Goal: Task Accomplishment & Management: Manage account settings

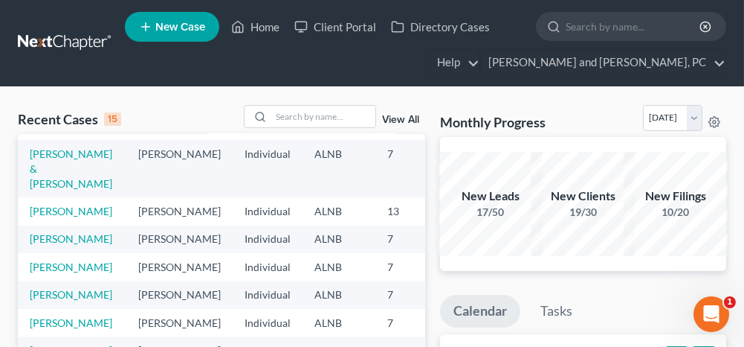
scroll to position [366, 0]
click at [77, 260] on link "[PERSON_NAME]" at bounding box center [71, 266] width 83 height 13
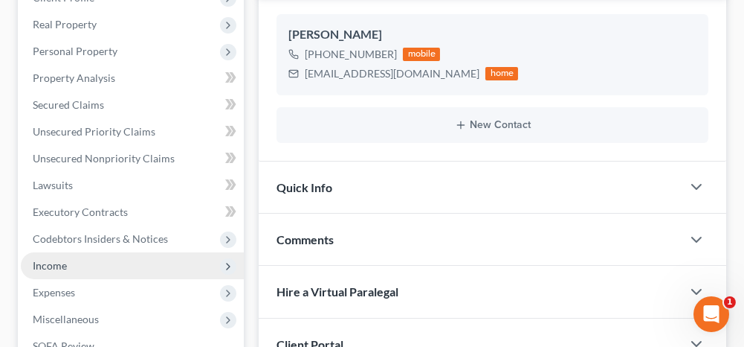
scroll to position [297, 0]
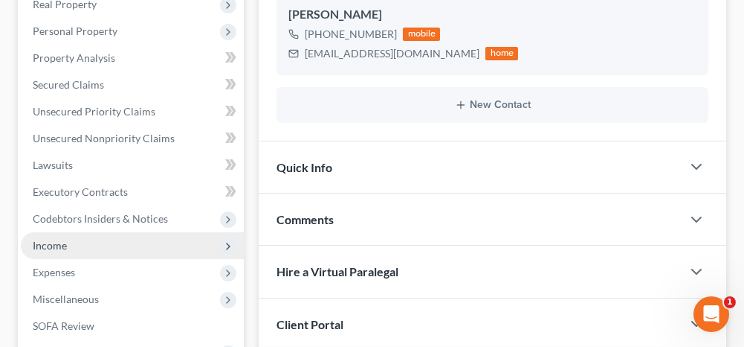
drag, startPoint x: 66, startPoint y: 242, endPoint x: 81, endPoint y: 255, distance: 20.0
click at [66, 242] on span "Income" at bounding box center [132, 245] width 223 height 27
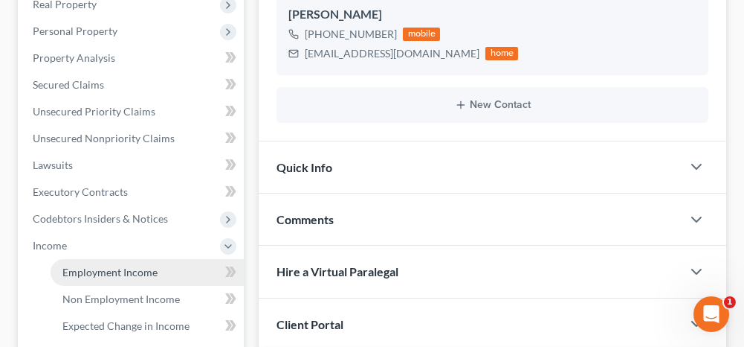
click at [103, 265] on span "Employment Income" at bounding box center [109, 271] width 95 height 13
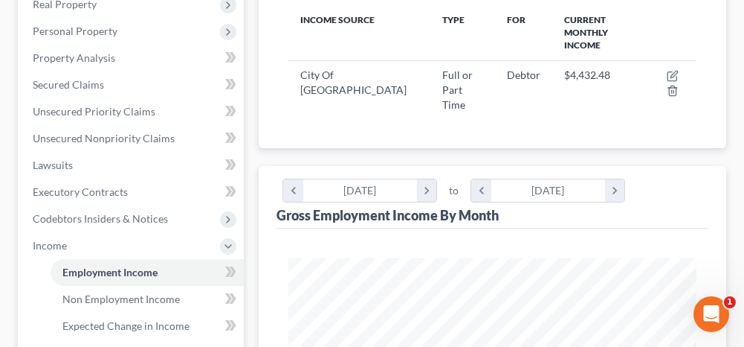
scroll to position [372, 0]
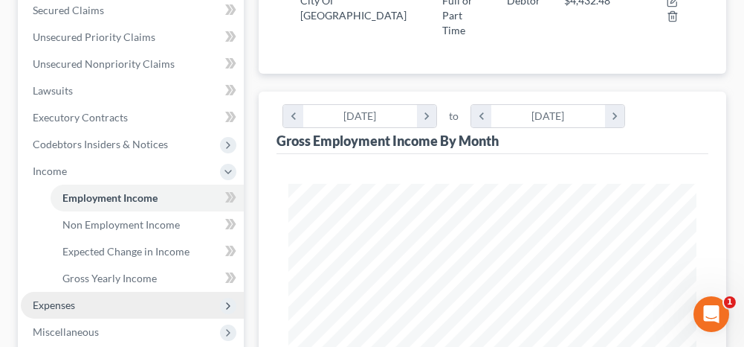
click at [146, 298] on span "Expenses" at bounding box center [132, 304] width 223 height 27
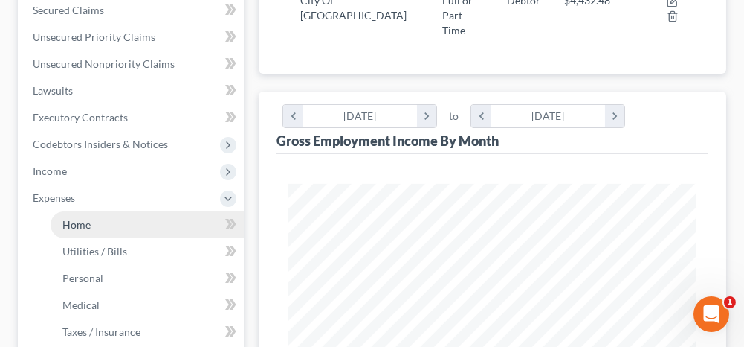
click at [161, 222] on link "Home" at bounding box center [147, 224] width 193 height 27
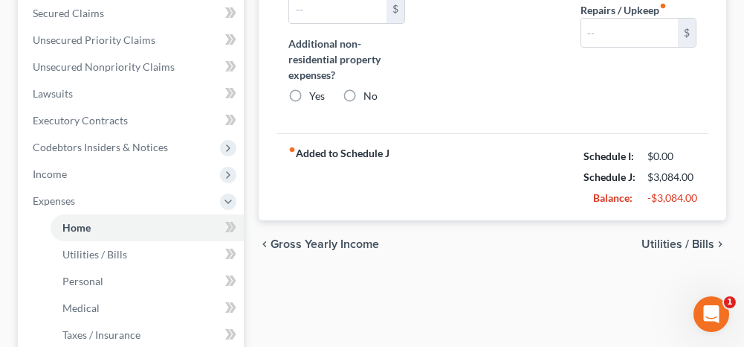
scroll to position [305, 0]
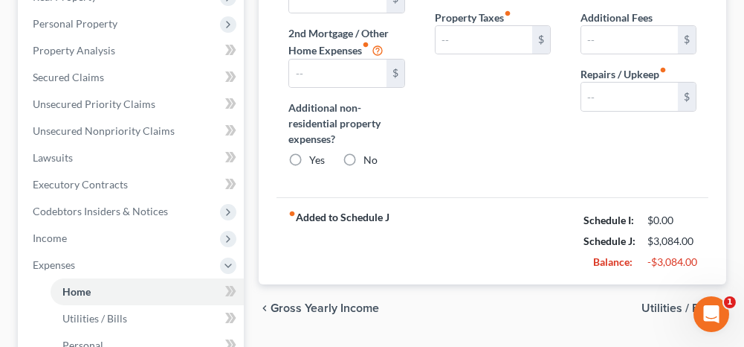
type input "1,047.00"
type input "0.00"
radio input "true"
type input "0.00"
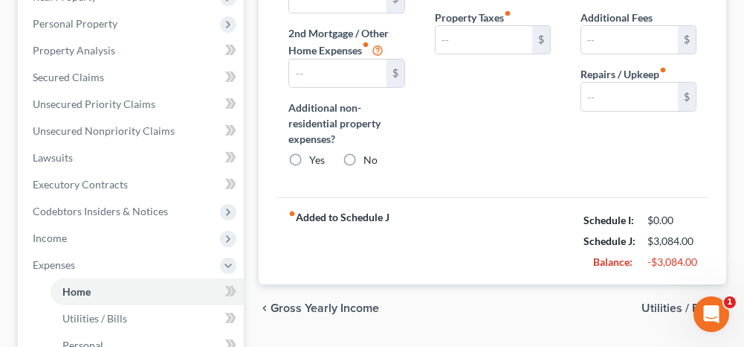
type input "0.00"
type input "150.00"
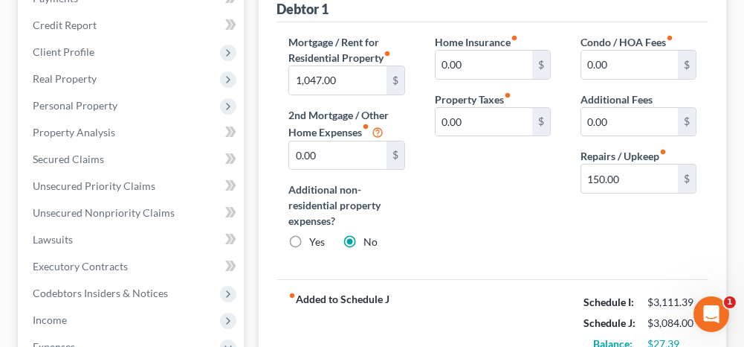
scroll to position [149, 0]
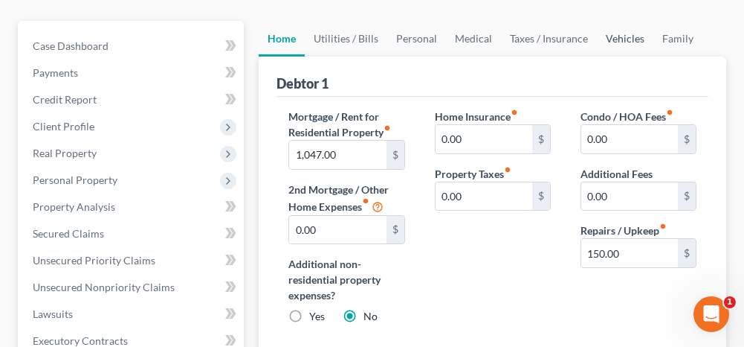
drag, startPoint x: 617, startPoint y: 37, endPoint x: 600, endPoint y: 94, distance: 59.8
click at [617, 37] on link "Vehicles" at bounding box center [625, 39] width 57 height 36
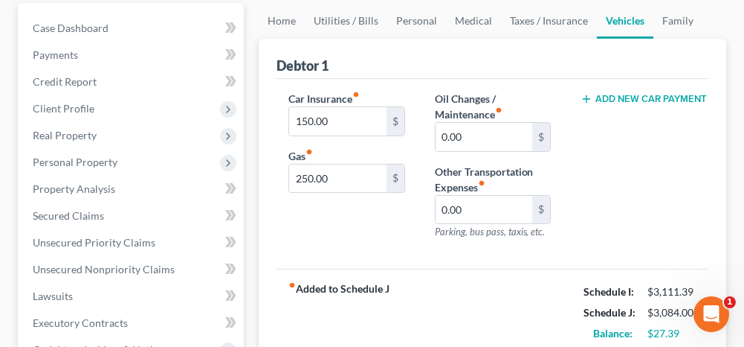
scroll to position [149, 0]
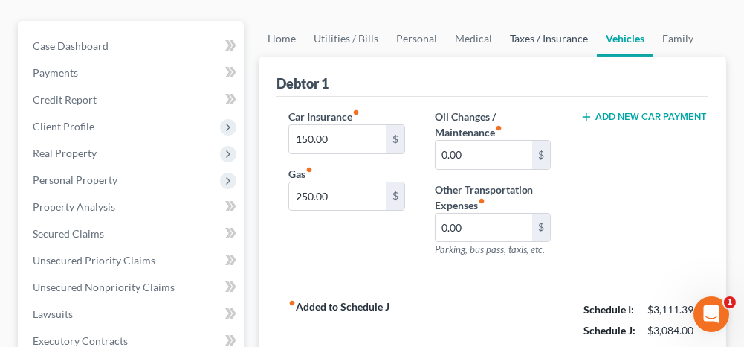
click at [538, 36] on link "Taxes / Insurance" at bounding box center [549, 39] width 96 height 36
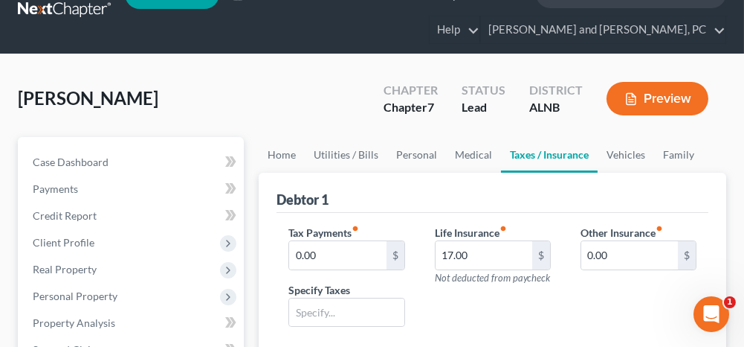
scroll to position [74, 0]
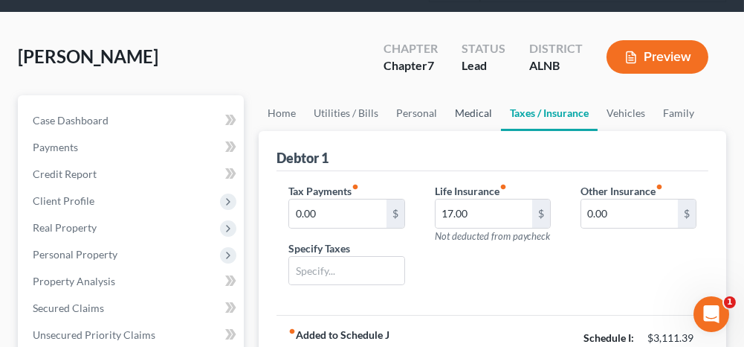
click at [462, 115] on link "Medical" at bounding box center [473, 113] width 55 height 36
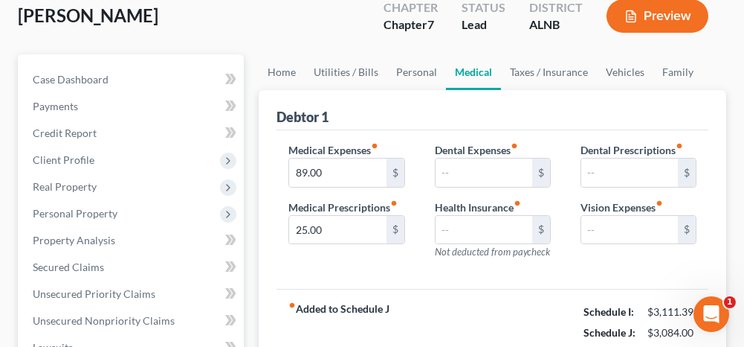
scroll to position [74, 0]
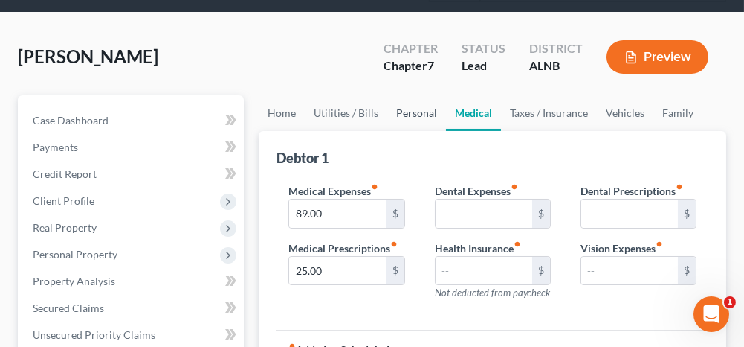
click at [409, 110] on link "Personal" at bounding box center [416, 113] width 59 height 36
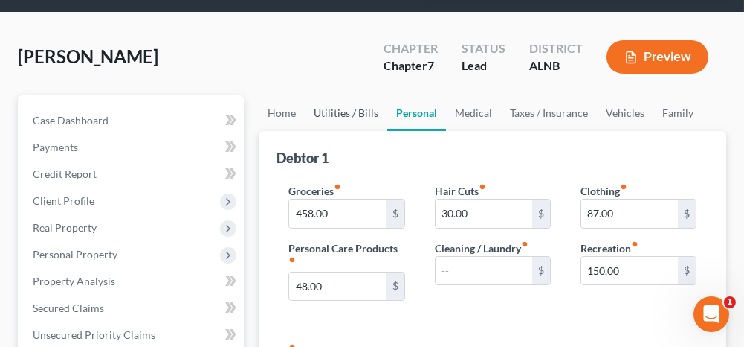
drag, startPoint x: 361, startPoint y: 106, endPoint x: 362, endPoint y: 135, distance: 28.3
click at [361, 107] on link "Utilities / Bills" at bounding box center [346, 113] width 83 height 36
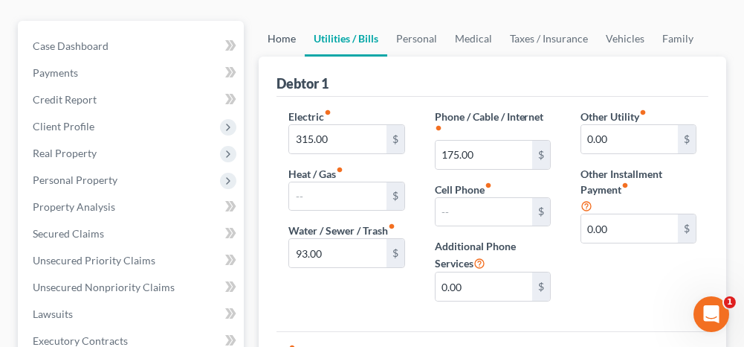
click at [290, 36] on link "Home" at bounding box center [282, 39] width 46 height 36
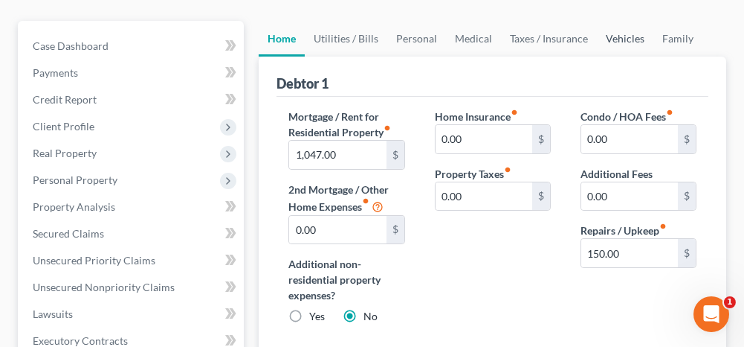
click at [613, 36] on link "Vehicles" at bounding box center [625, 39] width 57 height 36
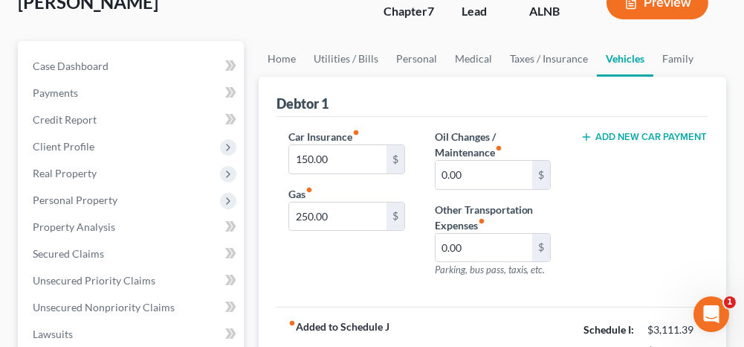
scroll to position [149, 0]
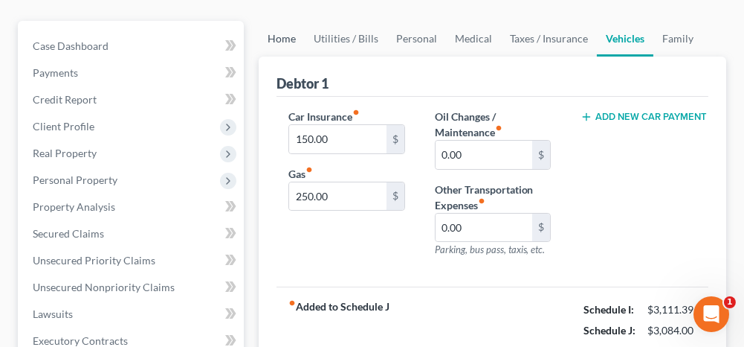
drag, startPoint x: 283, startPoint y: 41, endPoint x: 300, endPoint y: 65, distance: 29.9
click at [283, 41] on link "Home" at bounding box center [282, 39] width 46 height 36
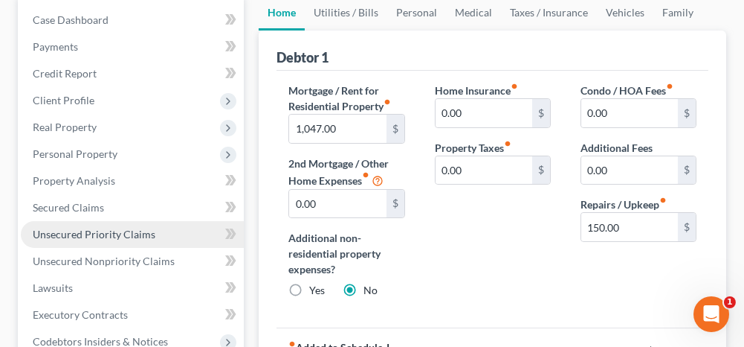
scroll to position [149, 0]
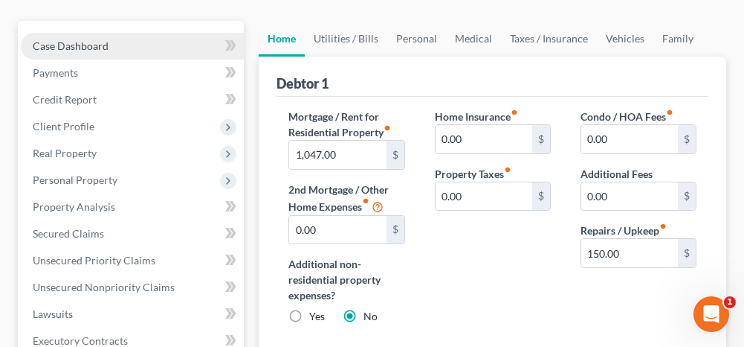
click at [89, 47] on span "Case Dashboard" at bounding box center [71, 45] width 76 height 13
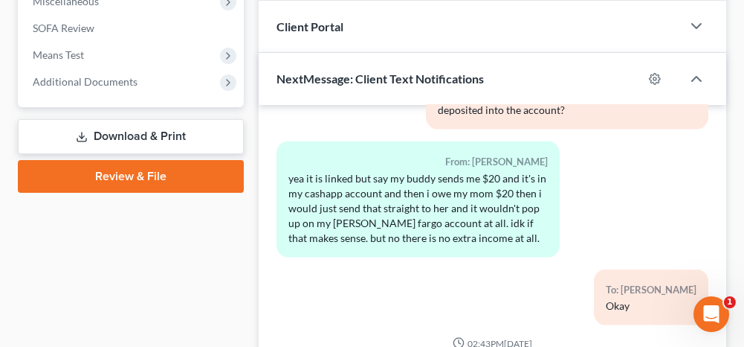
scroll to position [520, 0]
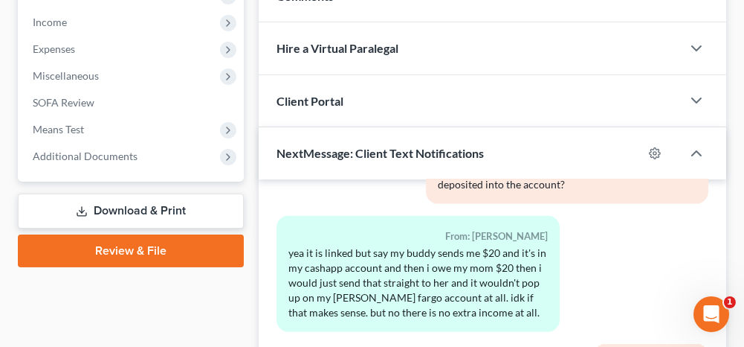
click at [148, 210] on link "Download & Print" at bounding box center [131, 210] width 226 height 35
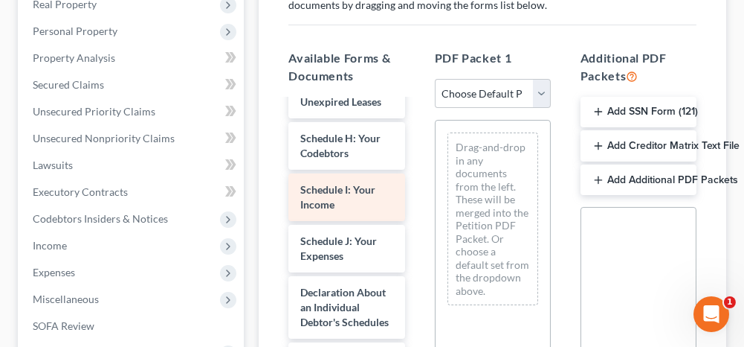
scroll to position [818, 0]
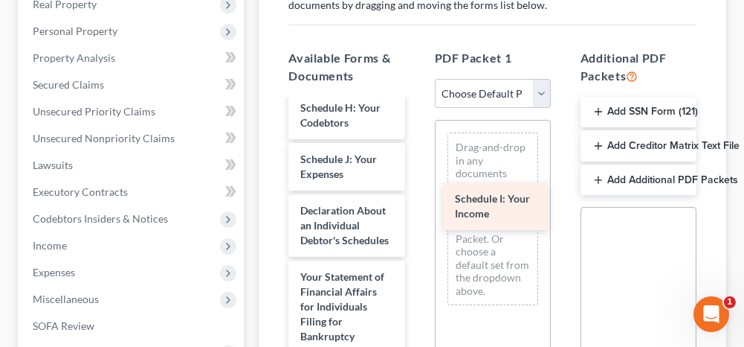
drag, startPoint x: 326, startPoint y: 199, endPoint x: 480, endPoint y: 196, distance: 154.7
click at [416, 196] on div "Schedule I: Your Income Schedule I-pdf Craft_paystubs.pdf 2023_tax_return.pdf 2…" at bounding box center [347, 30] width 140 height 1497
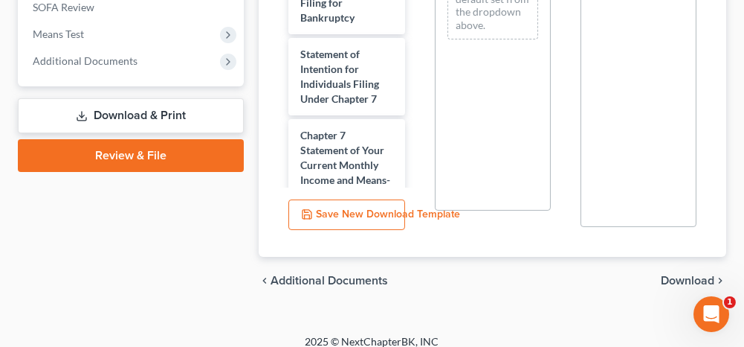
scroll to position [628, 0]
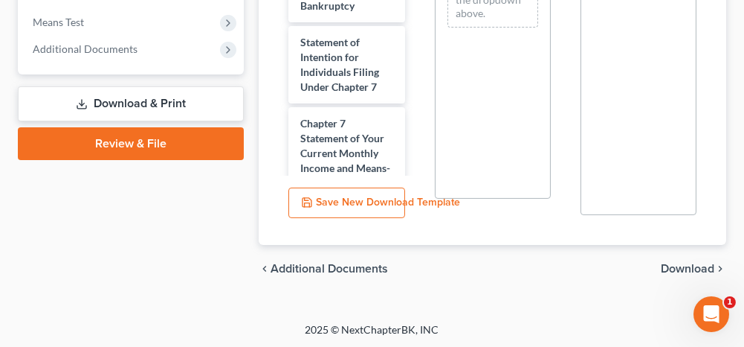
click at [690, 267] on span "Download" at bounding box center [688, 268] width 54 height 12
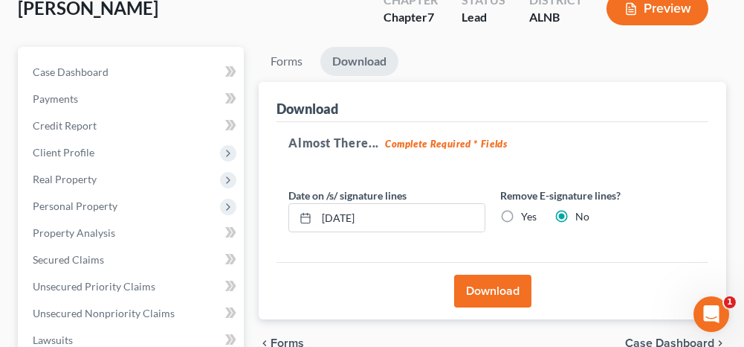
scroll to position [197, 0]
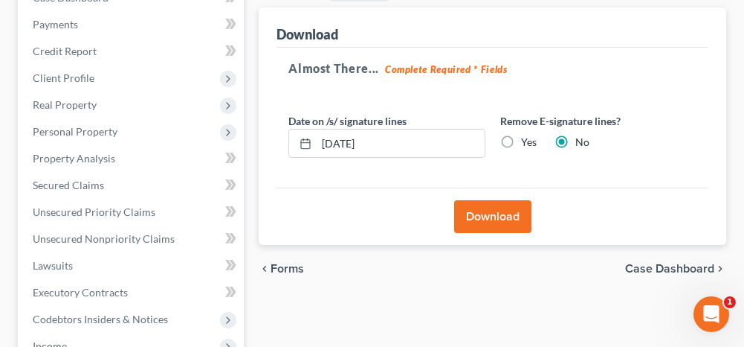
click at [511, 213] on button "Download" at bounding box center [492, 216] width 77 height 33
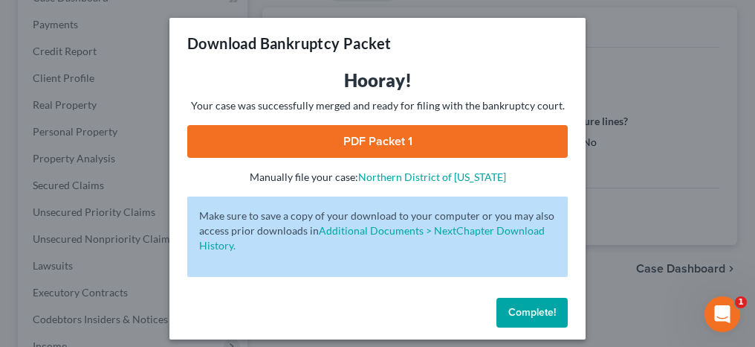
drag, startPoint x: 355, startPoint y: 149, endPoint x: 358, endPoint y: 196, distance: 46.9
click at [355, 149] on link "PDF Packet 1" at bounding box center [377, 141] width 381 height 33
drag, startPoint x: 510, startPoint y: 306, endPoint x: 387, endPoint y: 336, distance: 127.0
click at [510, 306] on span "Complete!" at bounding box center [533, 312] width 48 height 13
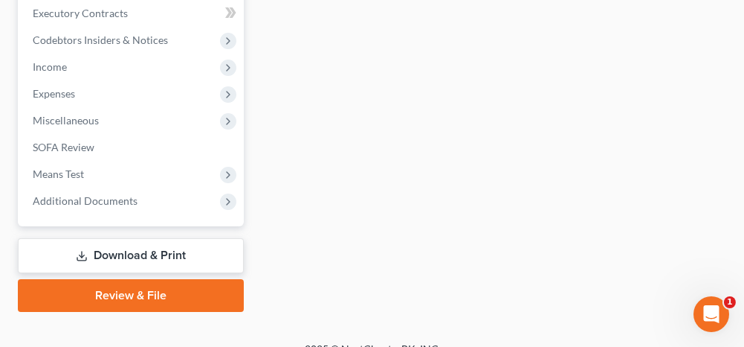
scroll to position [494, 0]
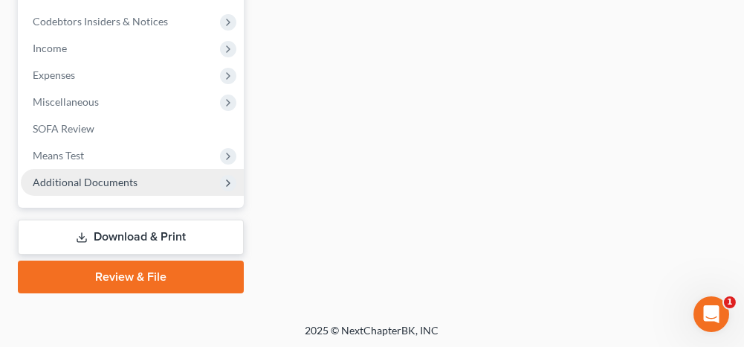
click at [83, 175] on span "Additional Documents" at bounding box center [85, 181] width 105 height 13
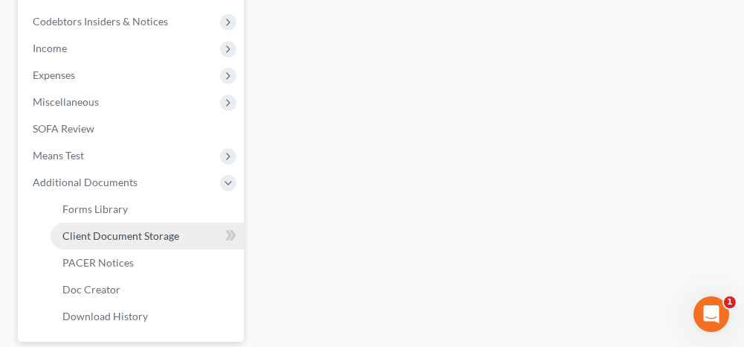
click at [94, 235] on span "Client Document Storage" at bounding box center [120, 235] width 117 height 13
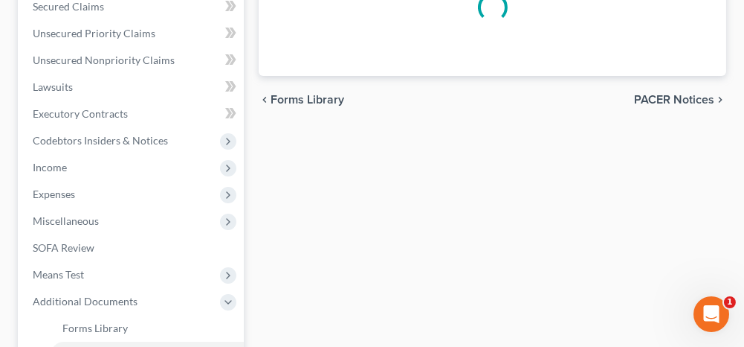
select select "30"
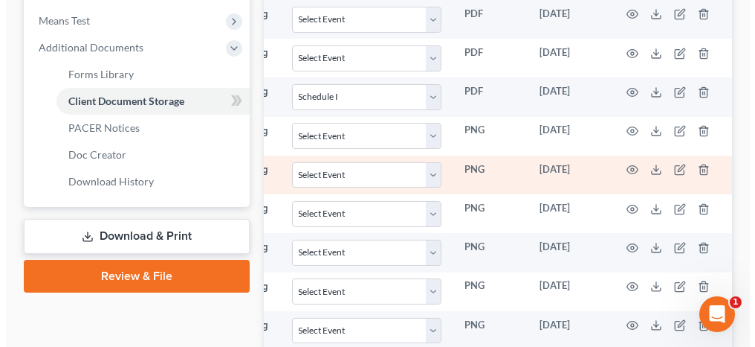
scroll to position [602, 0]
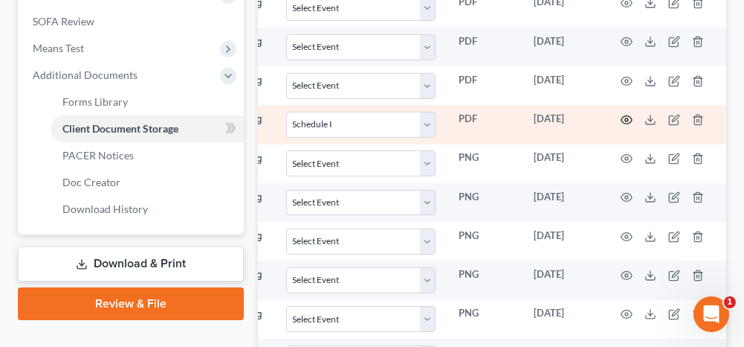
click at [622, 114] on icon "button" at bounding box center [627, 120] width 12 height 12
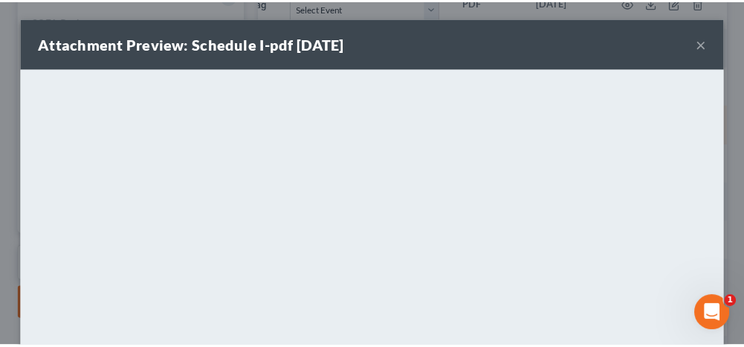
scroll to position [0, 172]
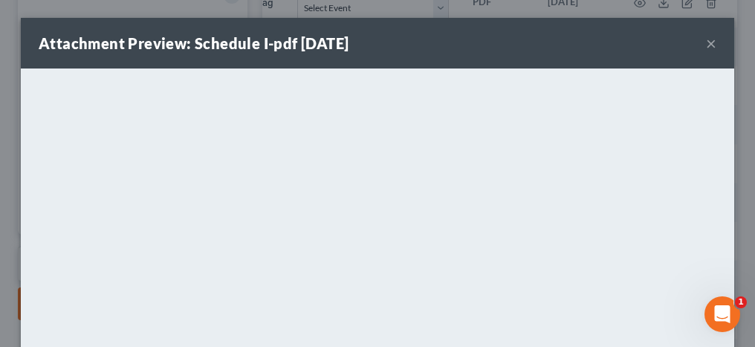
click at [706, 41] on button "×" at bounding box center [711, 43] width 10 height 18
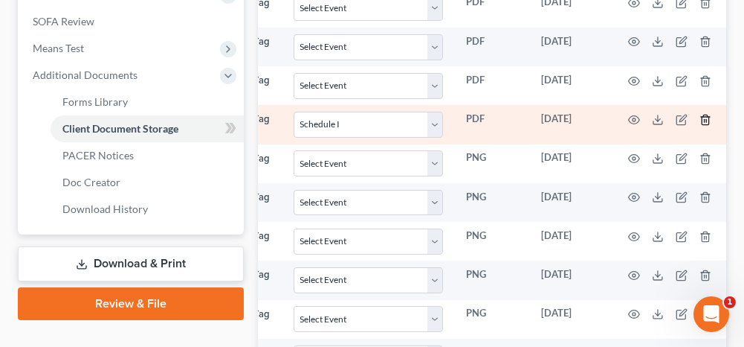
click at [706, 115] on icon "button" at bounding box center [705, 120] width 7 height 10
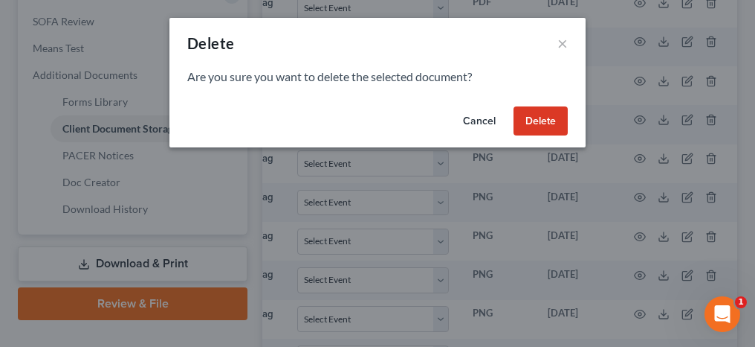
click at [555, 114] on button "Delete" at bounding box center [541, 121] width 54 height 30
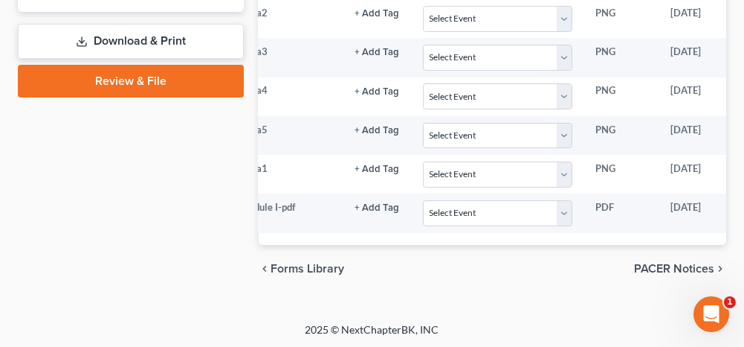
scroll to position [0, 0]
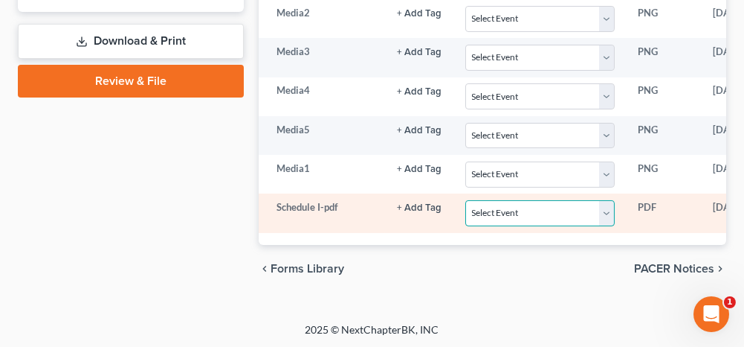
drag, startPoint x: 494, startPoint y: 200, endPoint x: 473, endPoint y: 185, distance: 26.2
click at [494, 200] on select "Select Event 20 Largest Unsecured Creditors Amended Schedules (Fee) Attachment …" at bounding box center [539, 213] width 149 height 26
select select "30"
click at [465, 200] on select "Select Event 20 Largest Unsecured Creditors Amended Schedules (Fee) Attachment …" at bounding box center [539, 213] width 149 height 26
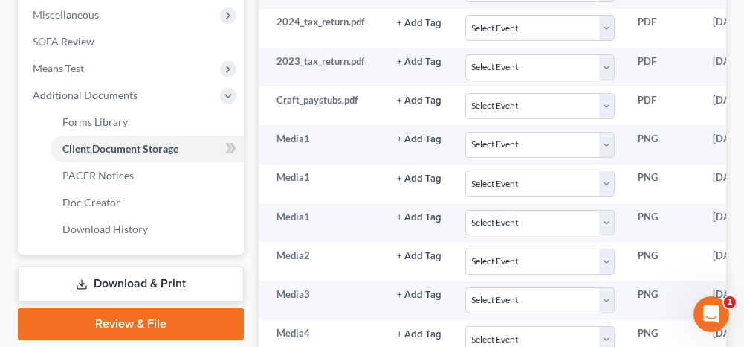
scroll to position [602, 0]
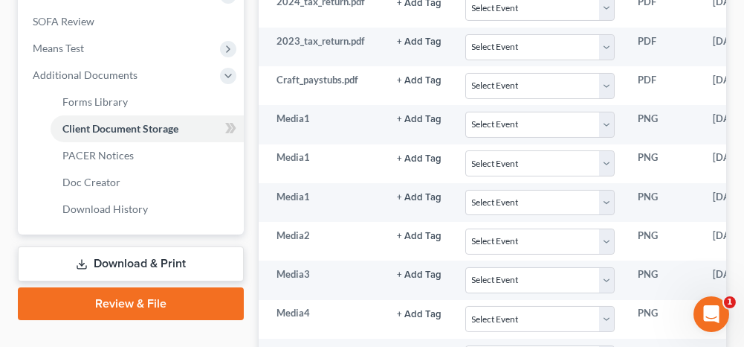
click at [173, 261] on link "Download & Print" at bounding box center [131, 263] width 226 height 35
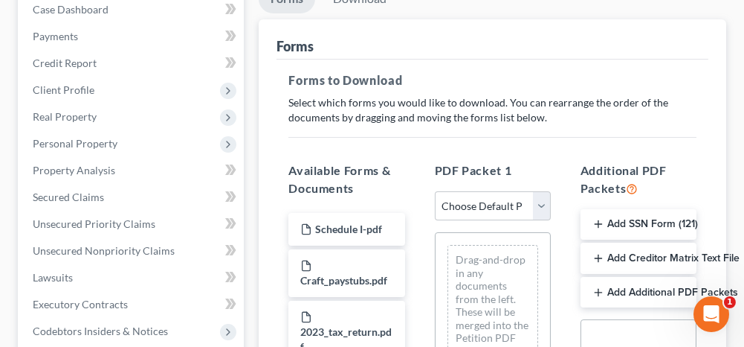
scroll to position [223, 0]
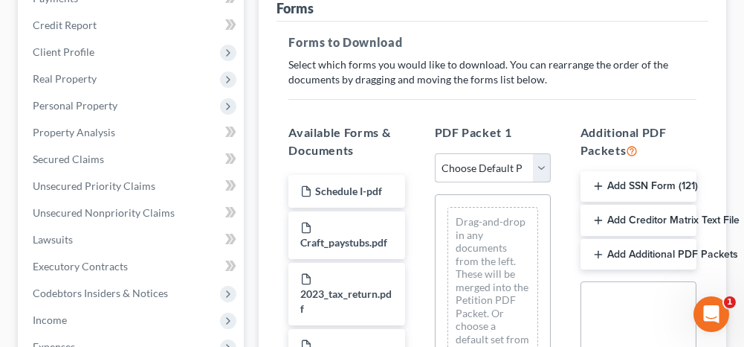
drag, startPoint x: 471, startPoint y: 164, endPoint x: 469, endPoint y: 180, distance: 16.5
click at [471, 164] on select "Choose Default Petition PDF Packet Complete Bankruptcy Petition (all forms and …" at bounding box center [493, 168] width 116 height 30
select select "0"
click at [435, 153] on select "Choose Default Petition PDF Packet Complete Bankruptcy Petition (all forms and …" at bounding box center [493, 168] width 116 height 30
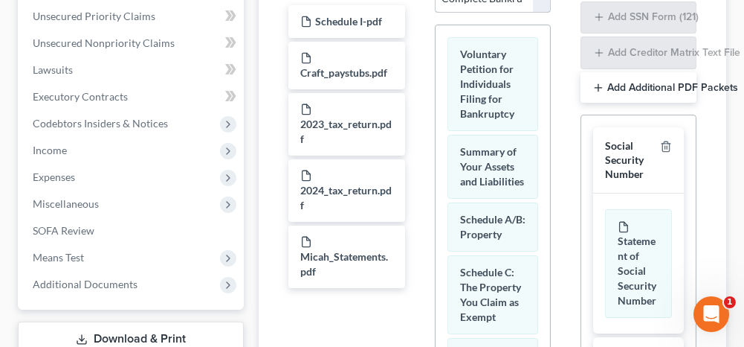
scroll to position [446, 0]
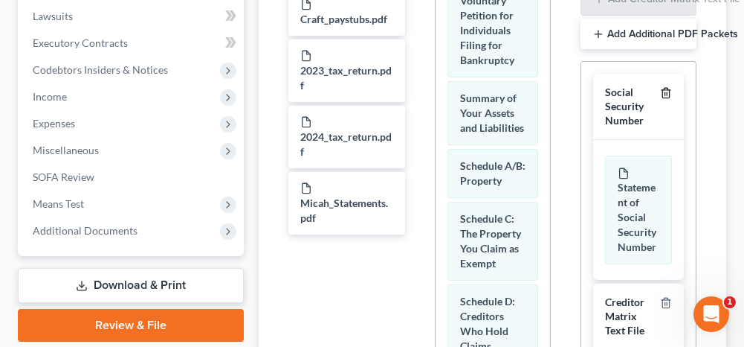
click at [660, 91] on icon "button" at bounding box center [666, 93] width 12 height 12
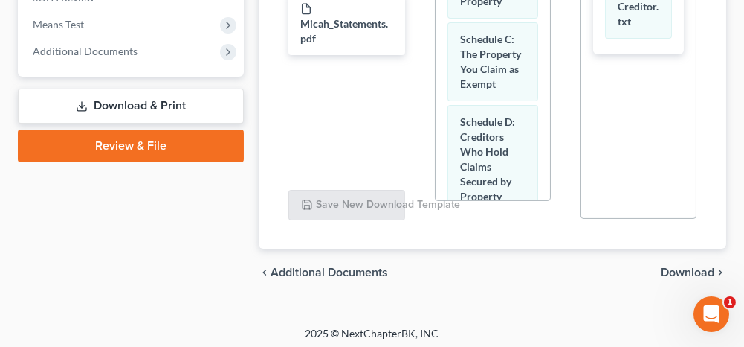
scroll to position [628, 0]
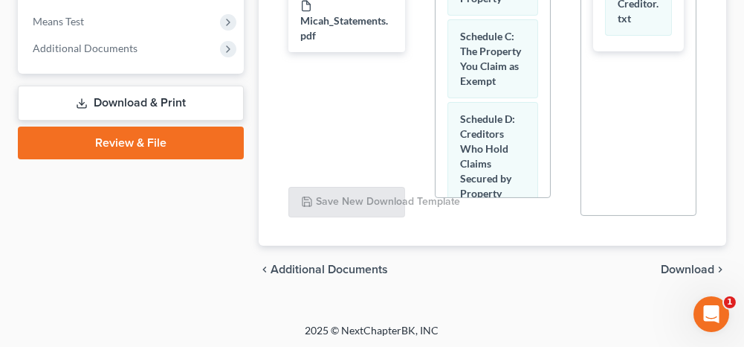
drag, startPoint x: 701, startPoint y: 263, endPoint x: 558, endPoint y: 240, distance: 145.3
click at [701, 263] on span "Download" at bounding box center [688, 269] width 54 height 12
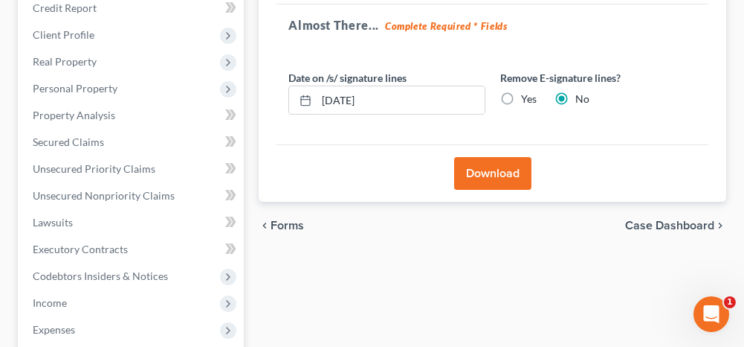
scroll to position [123, 0]
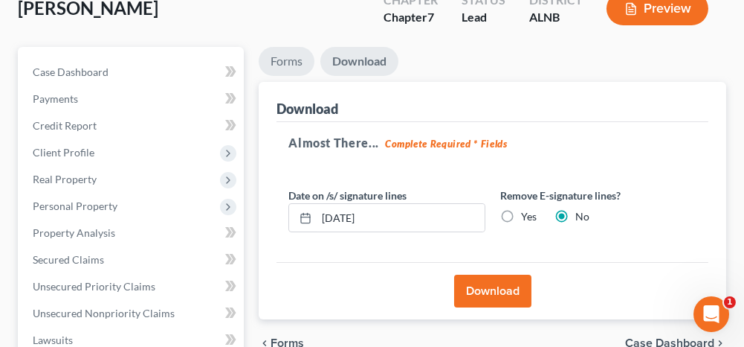
click at [283, 49] on link "Forms" at bounding box center [287, 61] width 56 height 29
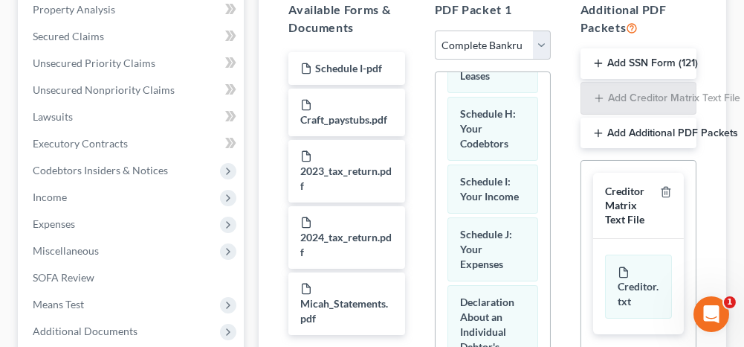
scroll to position [669, 0]
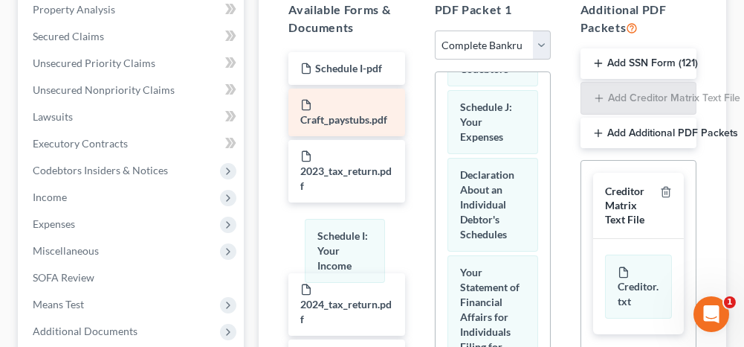
drag, startPoint x: 485, startPoint y: 184, endPoint x: 349, endPoint y: 112, distance: 154.0
click at [436, 253] on div "Schedule I: Your Income Voluntary Petition for Individuals Filing for Bankruptc…" at bounding box center [493, 262] width 115 height 1718
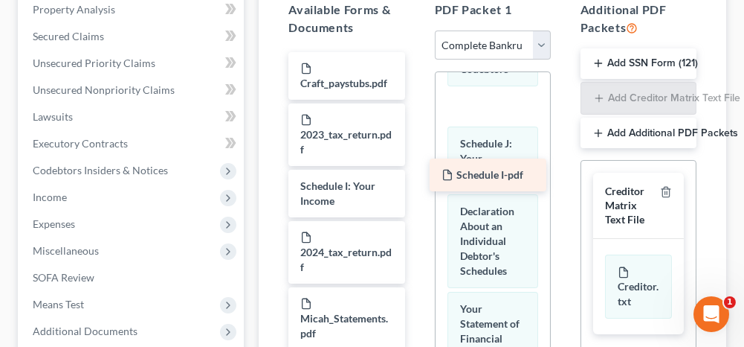
drag, startPoint x: 350, startPoint y: 67, endPoint x: 493, endPoint y: 173, distance: 177.6
click at [416, 173] on div "Schedule I-pdf Schedule I-pdf Craft_paystubs.pdf 2023_tax_return.pdf Schedule I…" at bounding box center [347, 200] width 140 height 297
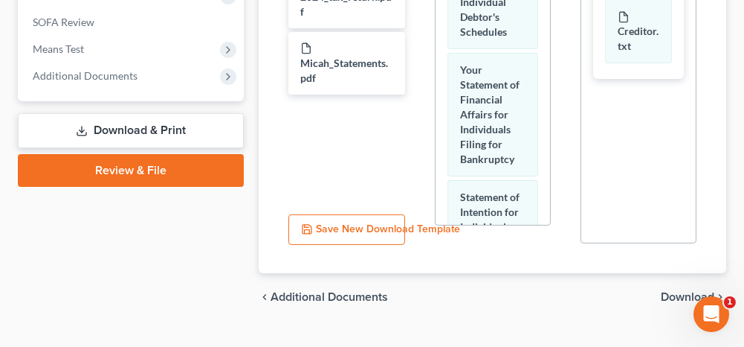
scroll to position [628, 0]
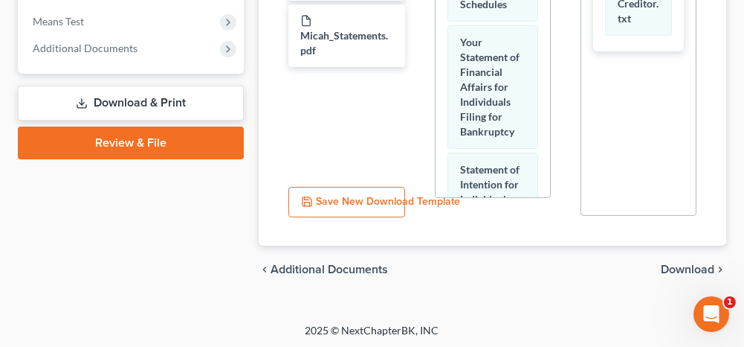
click at [683, 263] on span "Download" at bounding box center [688, 269] width 54 height 12
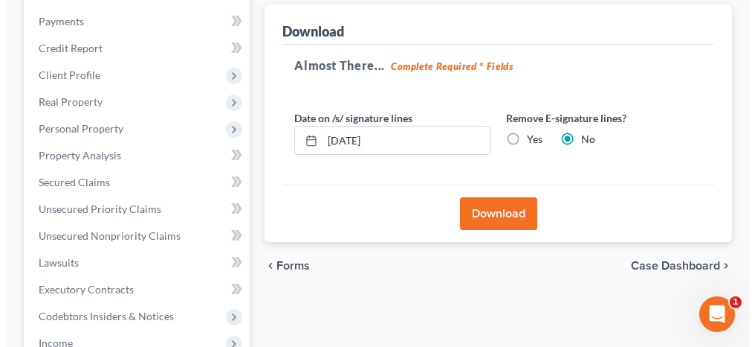
scroll to position [197, 0]
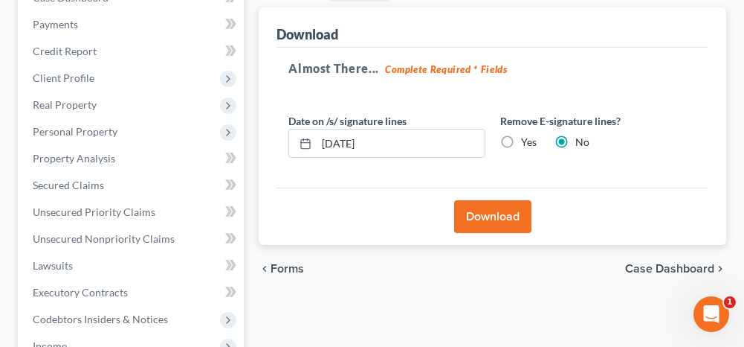
click at [484, 219] on button "Download" at bounding box center [492, 216] width 77 height 33
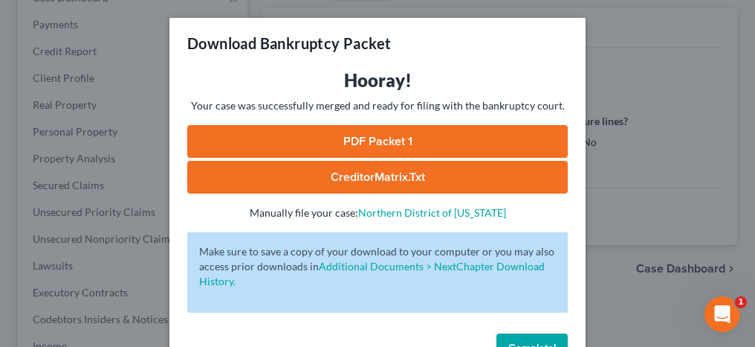
drag, startPoint x: 410, startPoint y: 136, endPoint x: 380, endPoint y: 183, distance: 55.9
click at [410, 136] on link "PDF Packet 1" at bounding box center [377, 141] width 381 height 33
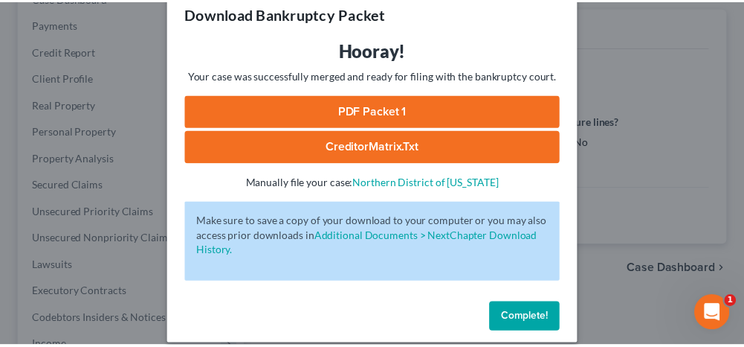
scroll to position [45, 0]
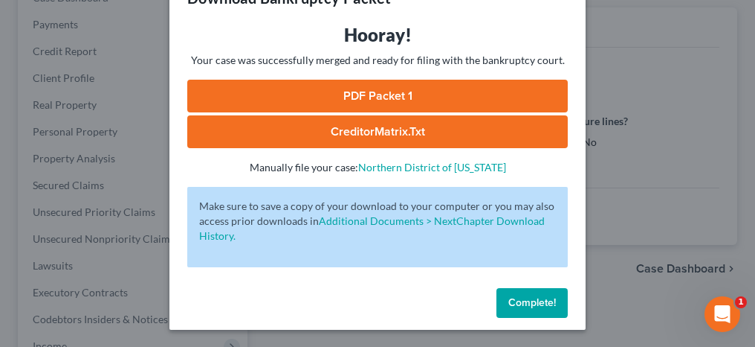
click at [523, 306] on span "Complete!" at bounding box center [533, 302] width 48 height 13
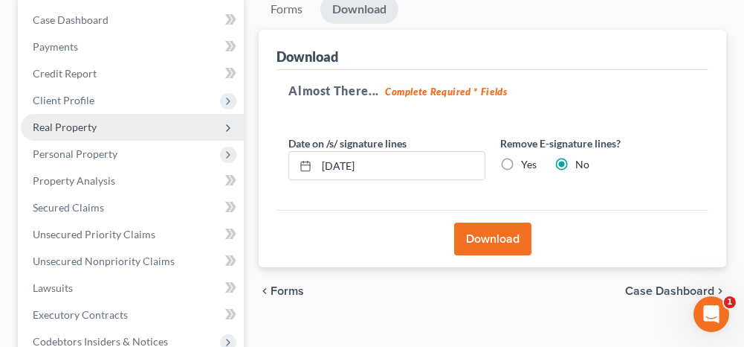
scroll to position [48, 0]
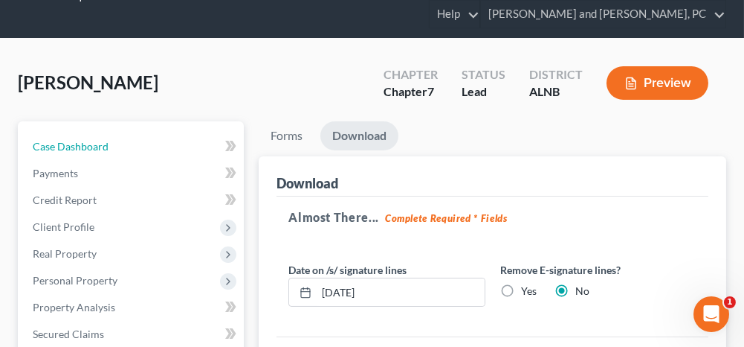
drag, startPoint x: 98, startPoint y: 146, endPoint x: 299, endPoint y: 156, distance: 201.0
click at [98, 146] on span "Case Dashboard" at bounding box center [71, 146] width 76 height 13
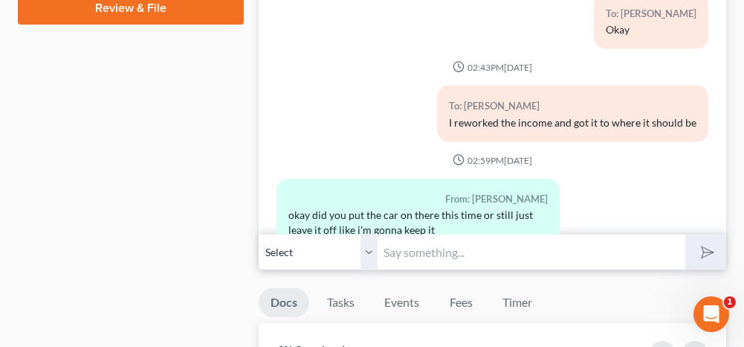
scroll to position [744, 0]
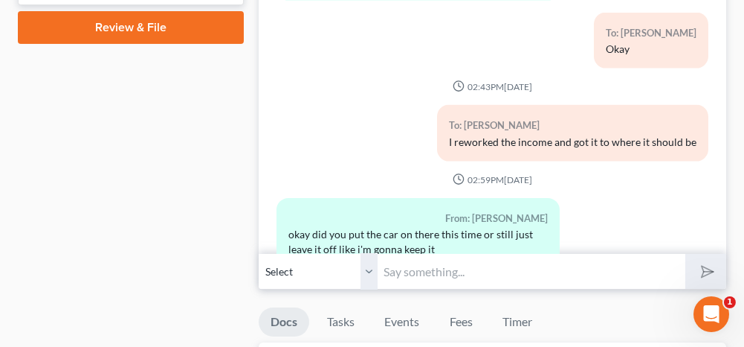
click at [486, 273] on input "text" at bounding box center [531, 271] width 307 height 36
type input "I sent the paperwork to your email to sign. Please sign with your finger so tha…"
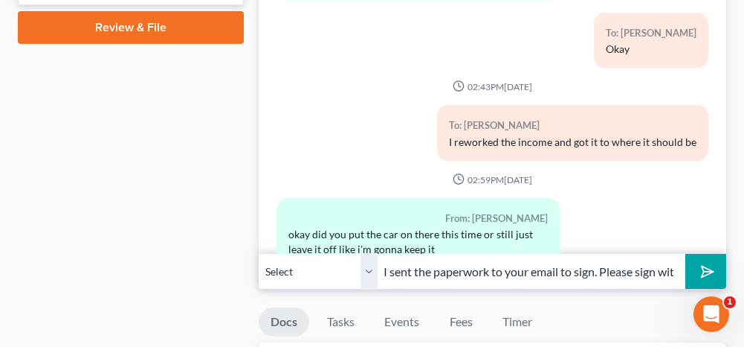
click at [622, 268] on input "I sent the paperwork to your email to sign. Please sign with your finger so tha…" at bounding box center [531, 271] width 307 height 36
click at [702, 265] on icon "submit" at bounding box center [704, 271] width 21 height 21
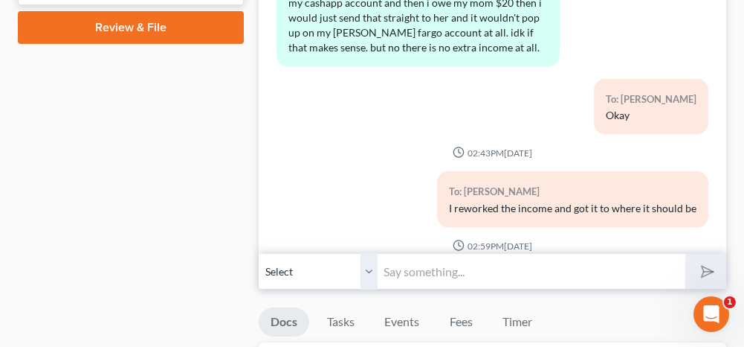
scroll to position [4557, 0]
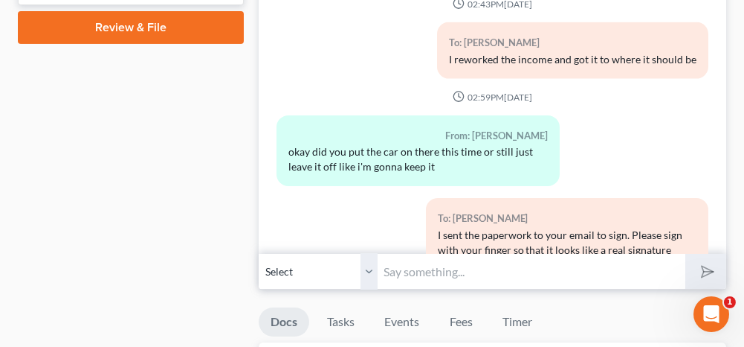
click at [440, 261] on input "text" at bounding box center [531, 271] width 307 height 36
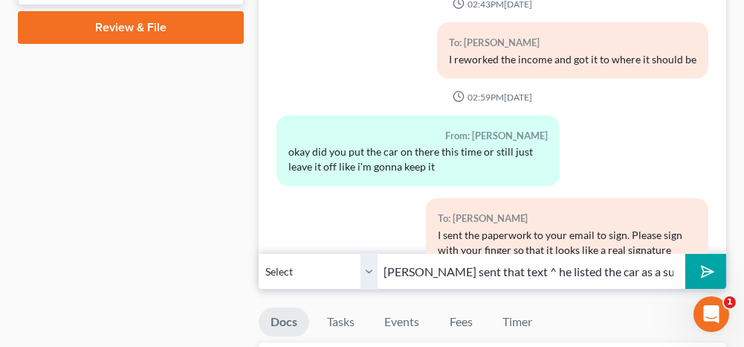
type input "[PERSON_NAME] sent that text ^ he listed the car as a surrender"
click at [701, 263] on icon "submit" at bounding box center [704, 271] width 21 height 21
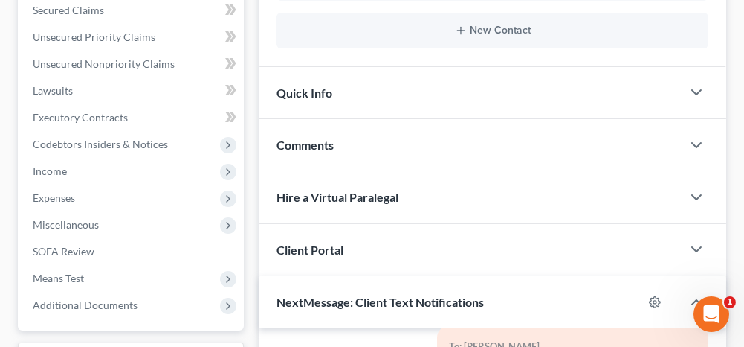
scroll to position [0, 0]
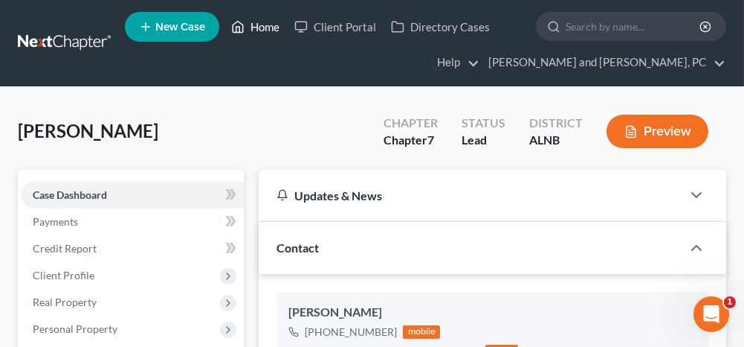
click at [267, 25] on link "Home" at bounding box center [255, 26] width 63 height 27
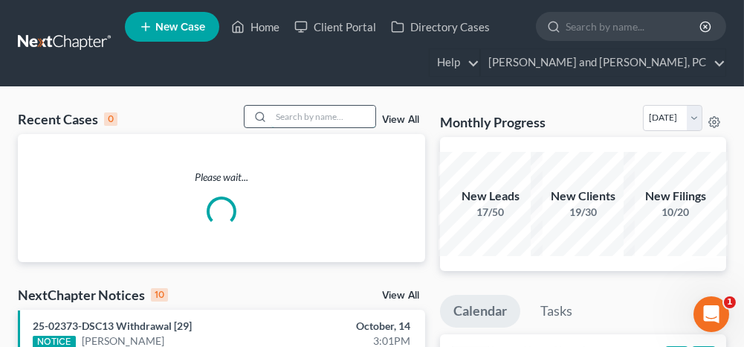
click at [309, 114] on input "search" at bounding box center [323, 117] width 104 height 22
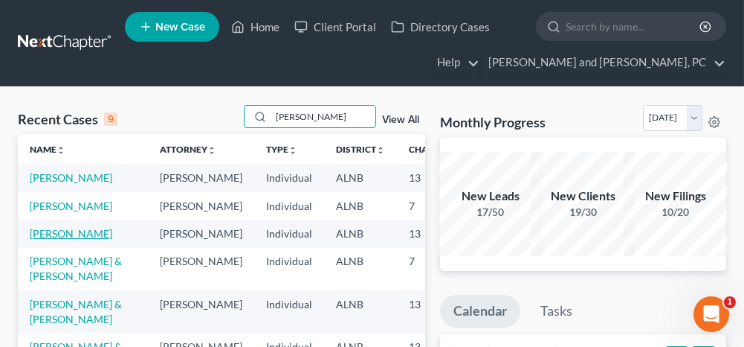
type input "[PERSON_NAME]"
click at [39, 239] on link "[PERSON_NAME]" at bounding box center [71, 233] width 83 height 13
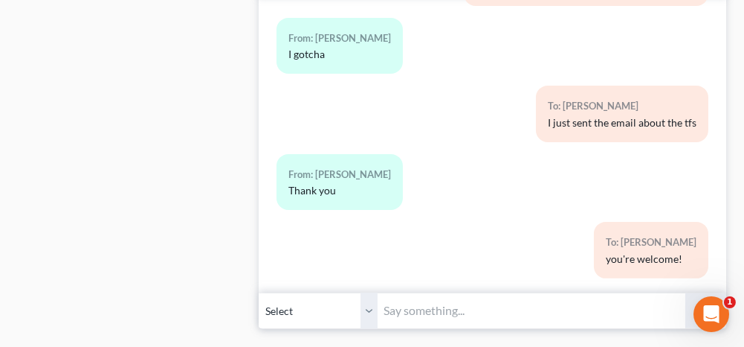
scroll to position [1190, 0]
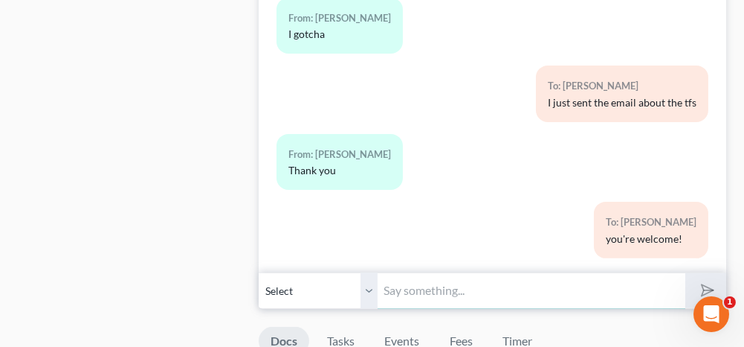
click at [448, 286] on input "text" at bounding box center [531, 290] width 307 height 36
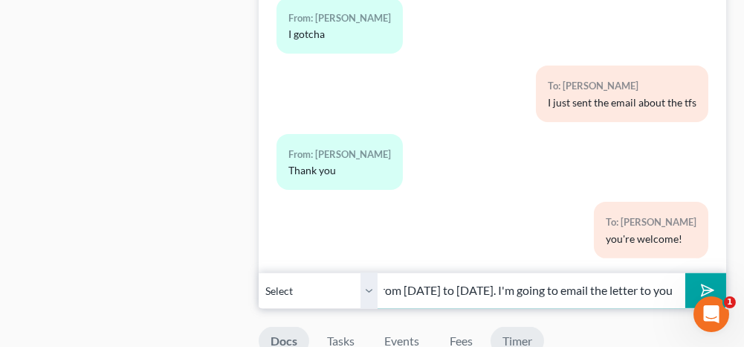
scroll to position [1264, 0]
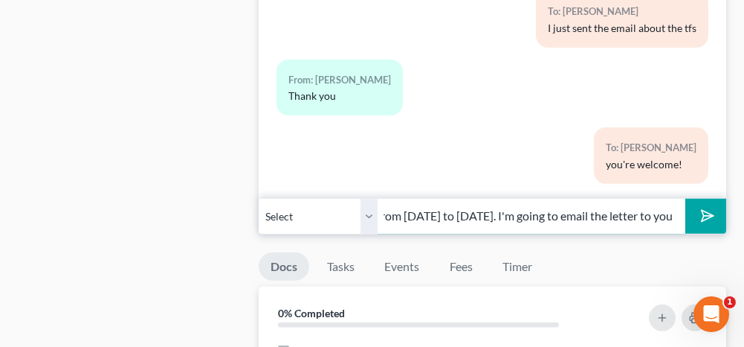
type input "I received a letter regarding the mortgage payments being behind from [DATE] to…"
drag, startPoint x: 706, startPoint y: 202, endPoint x: 225, endPoint y: 183, distance: 481.5
click at [706, 207] on polygon "submit" at bounding box center [705, 216] width 18 height 18
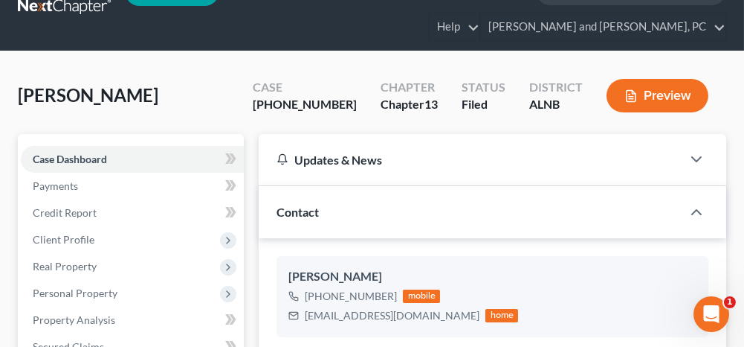
scroll to position [0, 0]
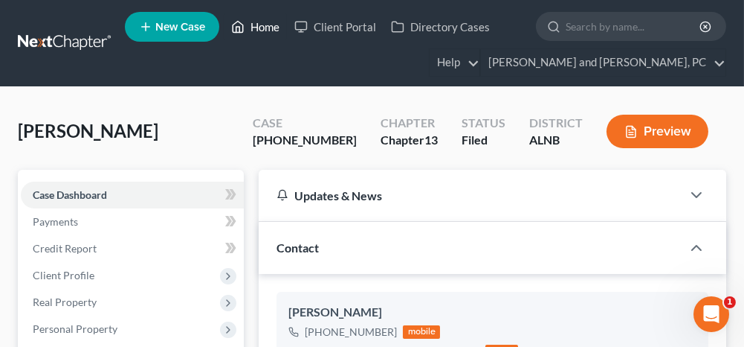
click at [259, 22] on link "Home" at bounding box center [255, 26] width 63 height 27
